Goal: Task Accomplishment & Management: Use online tool/utility

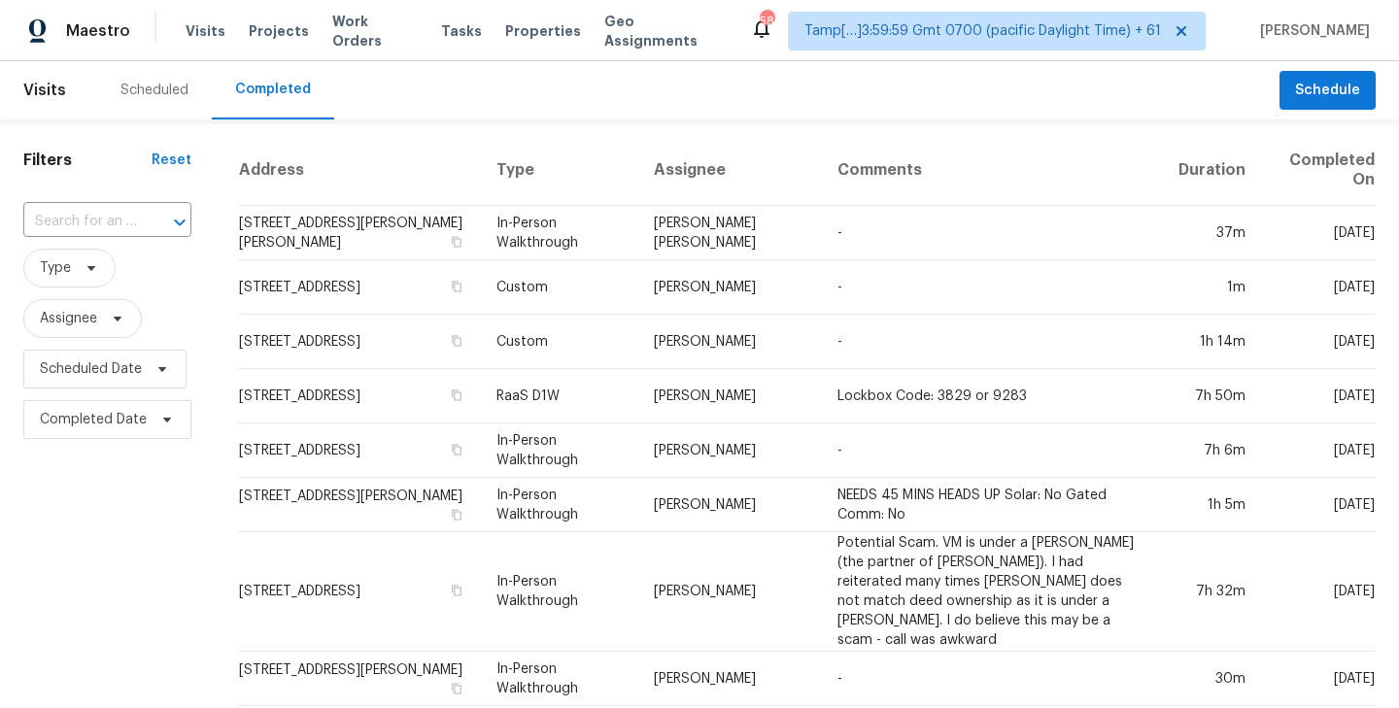
click at [441, 26] on span "Tasks" at bounding box center [461, 31] width 41 height 14
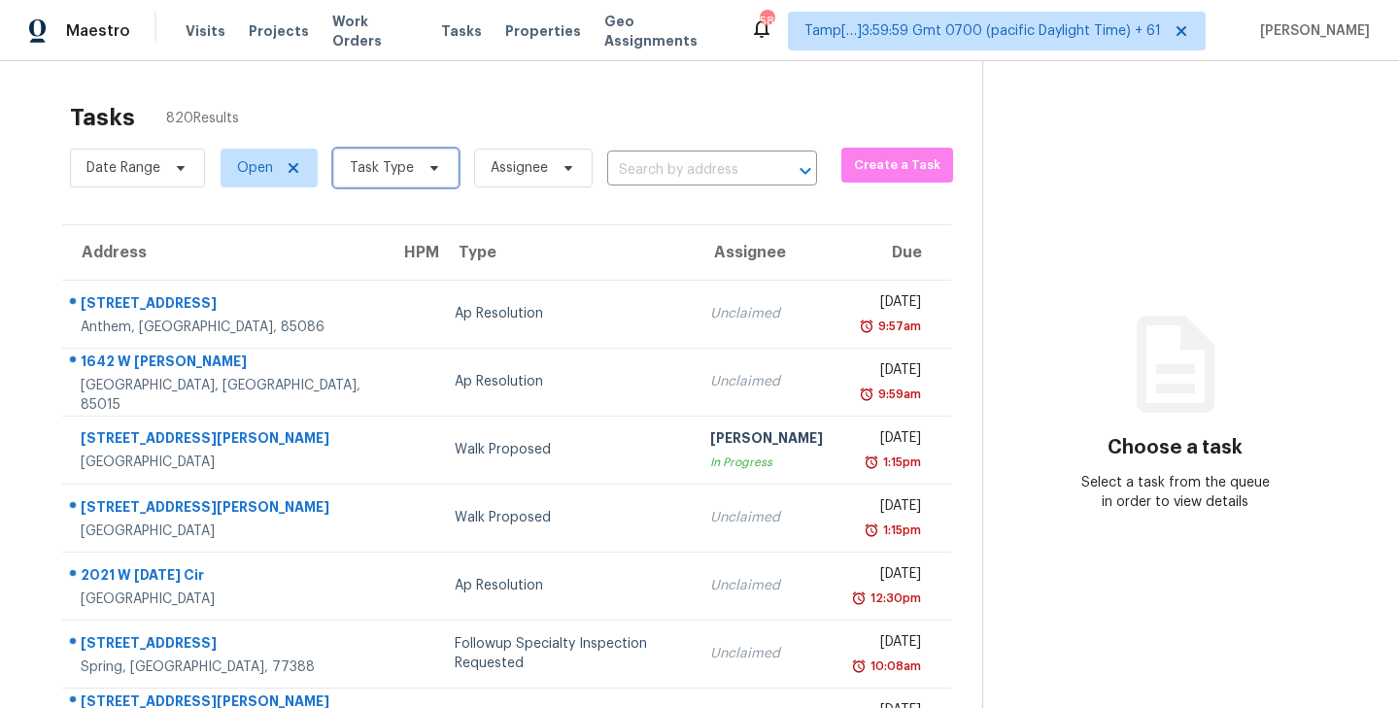
click at [435, 163] on icon at bounding box center [435, 168] width 16 height 16
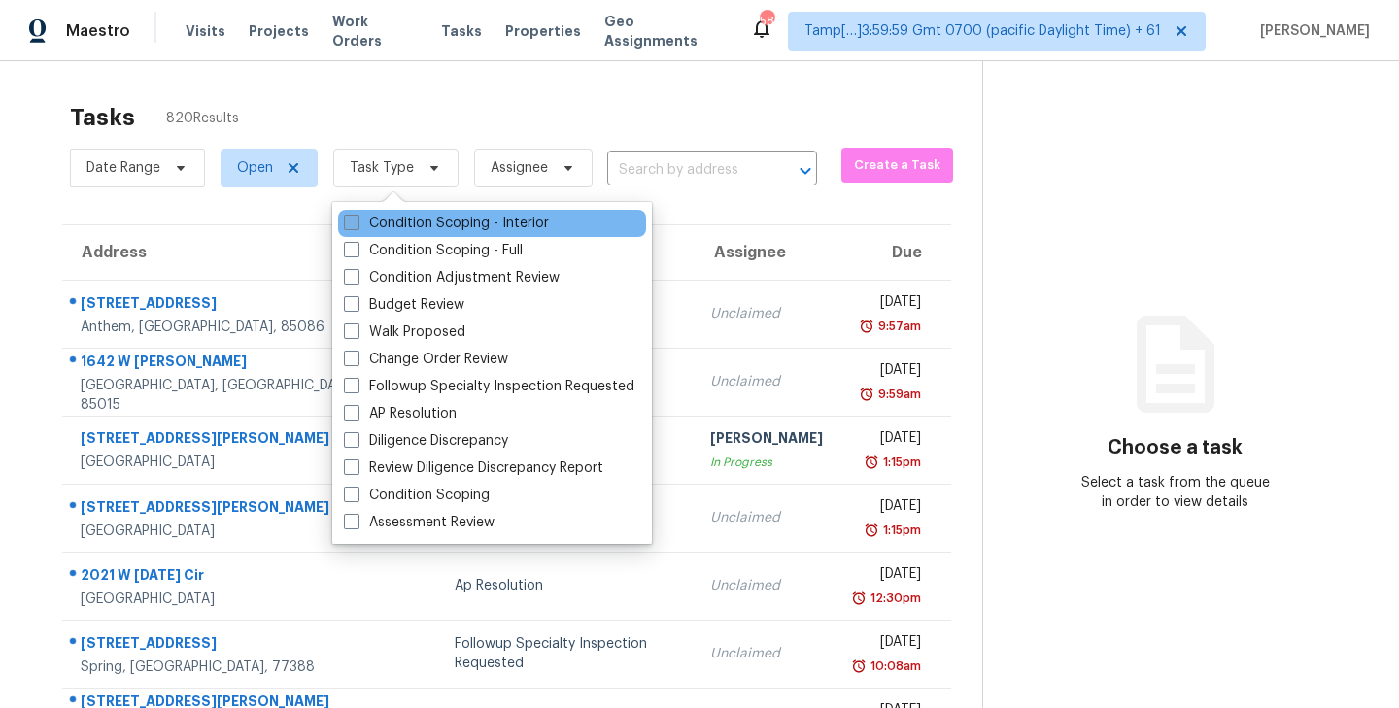
click at [353, 223] on span at bounding box center [352, 223] width 16 height 16
click at [353, 223] on input "Condition Scoping - Interior" at bounding box center [350, 220] width 13 height 13
checkbox input "true"
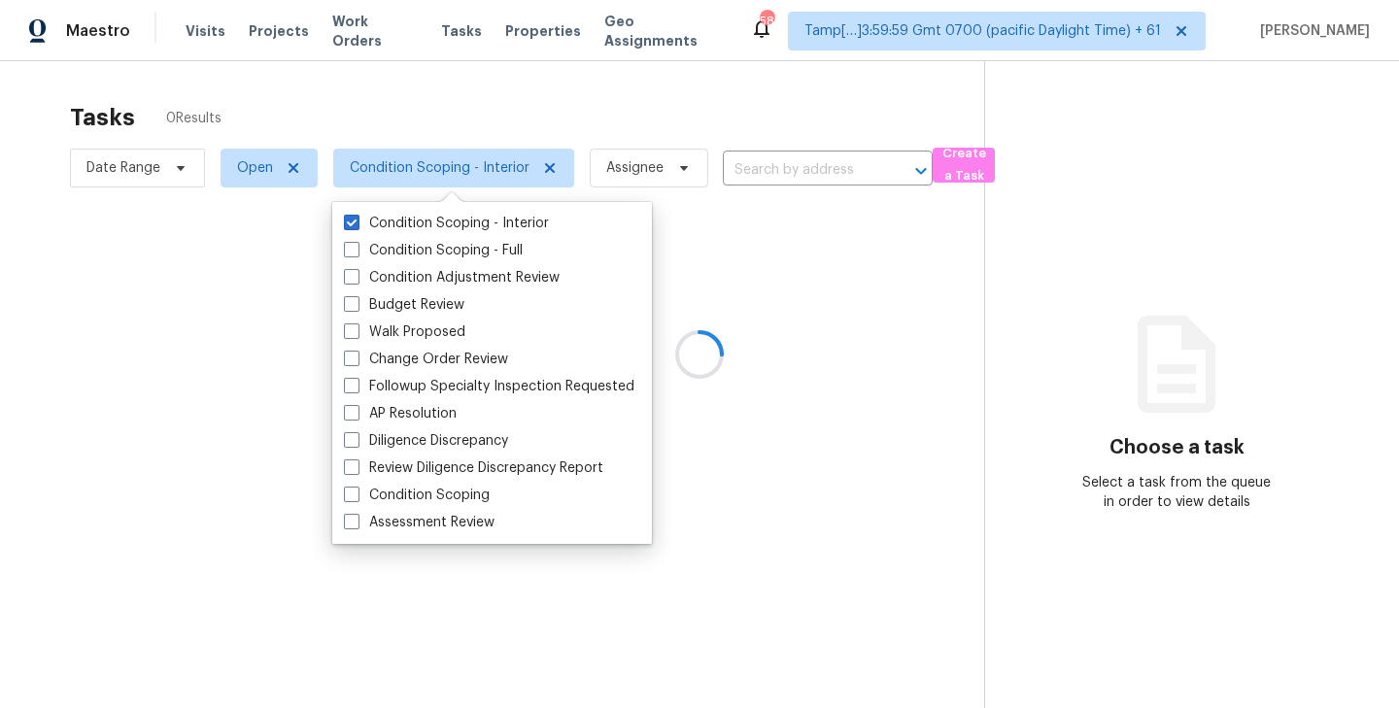
click at [519, 86] on div at bounding box center [699, 354] width 1399 height 708
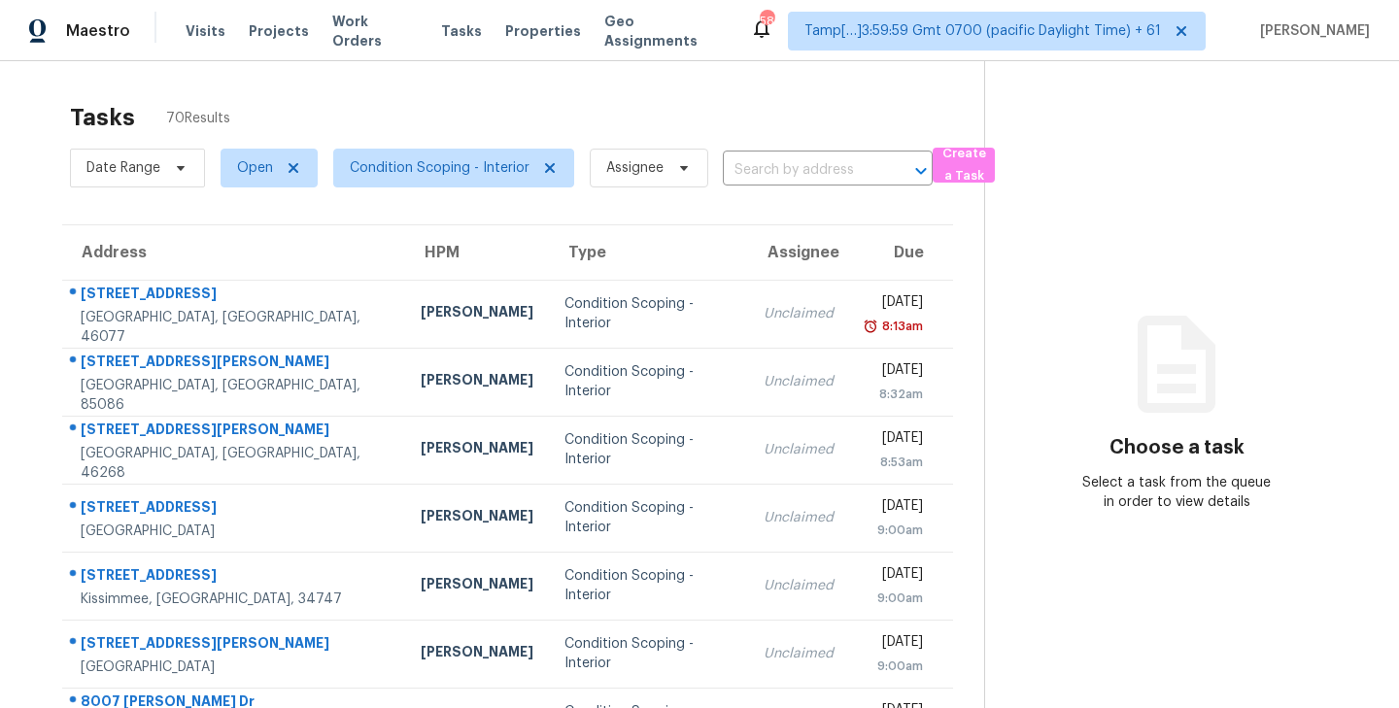
click at [820, 120] on div "Tasks 70 Results" at bounding box center [527, 117] width 914 height 51
